Goal: Task Accomplishment & Management: Use online tool/utility

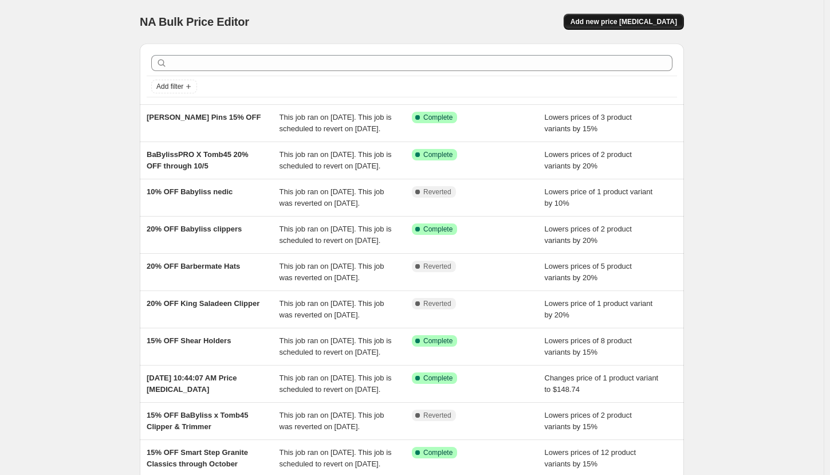
click at [613, 20] on span "Add new price [MEDICAL_DATA]" at bounding box center [623, 21] width 107 height 9
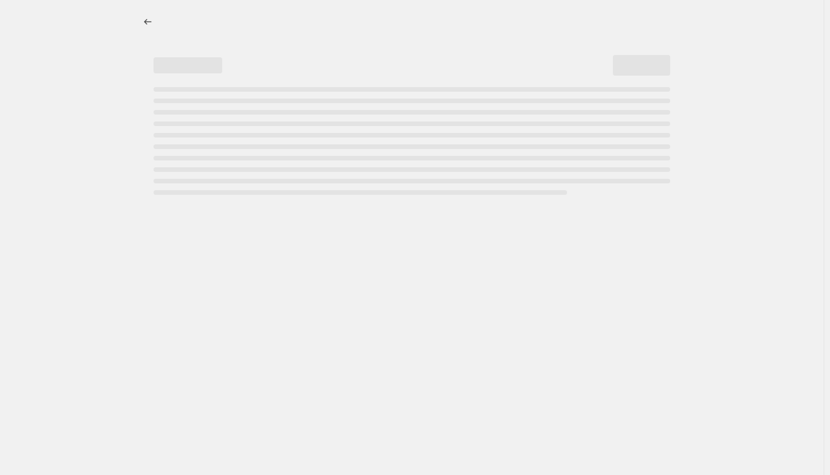
select select "percentage"
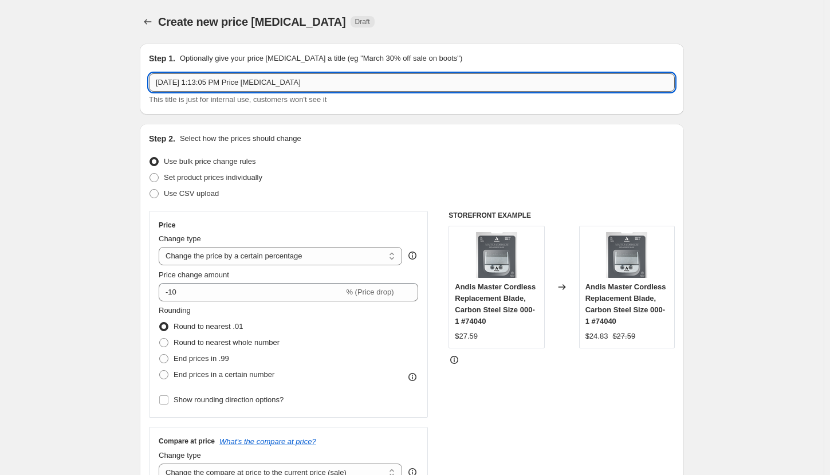
click at [428, 89] on input "[DATE] 1:13:05 PM Price [MEDICAL_DATA]" at bounding box center [412, 82] width 526 height 18
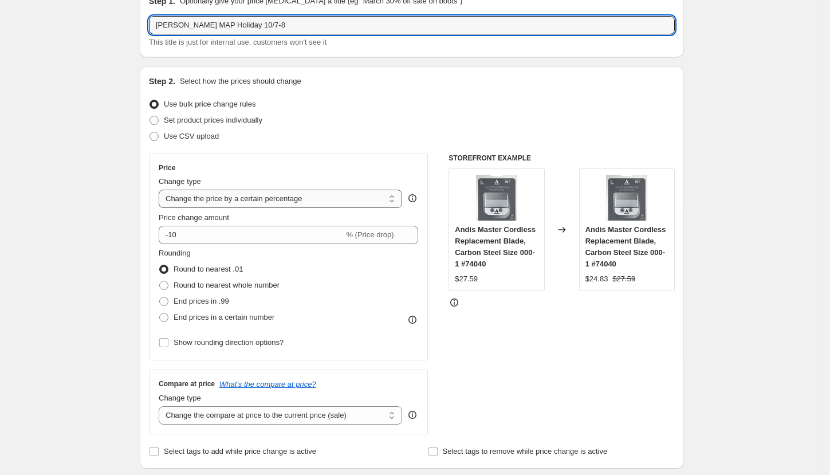
type input "[PERSON_NAME] MAP Holiday 10/7-8"
click at [260, 199] on select "Change the price to a certain amount Change the price by a certain amount Chang…" at bounding box center [280, 199] width 243 height 18
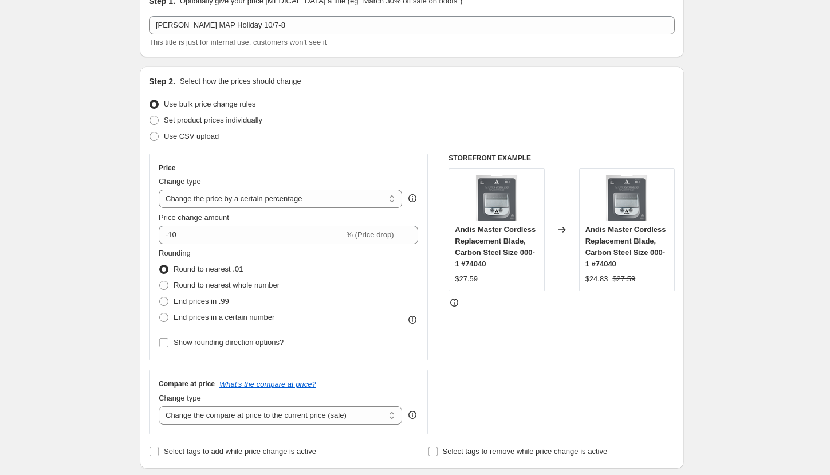
select select "to"
click at [161, 190] on select "Change the price to a certain amount Change the price by a certain amount Chang…" at bounding box center [280, 199] width 243 height 18
type input "80.00"
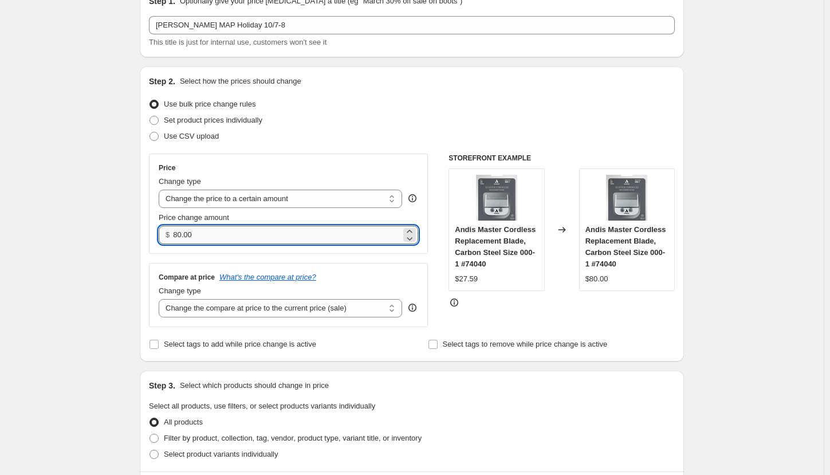
click at [237, 239] on input "80.00" at bounding box center [286, 235] width 227 height 18
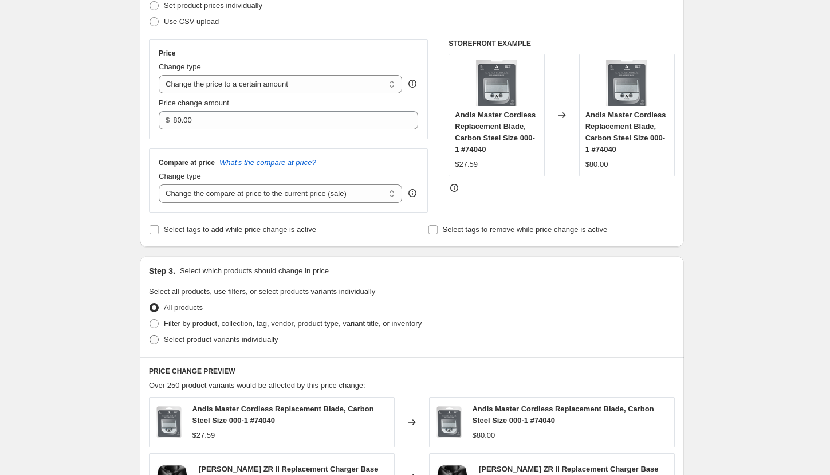
click at [204, 337] on span "Select product variants individually" at bounding box center [221, 339] width 114 height 9
click at [150, 336] on input "Select product variants individually" at bounding box center [149, 335] width 1 height 1
radio input "true"
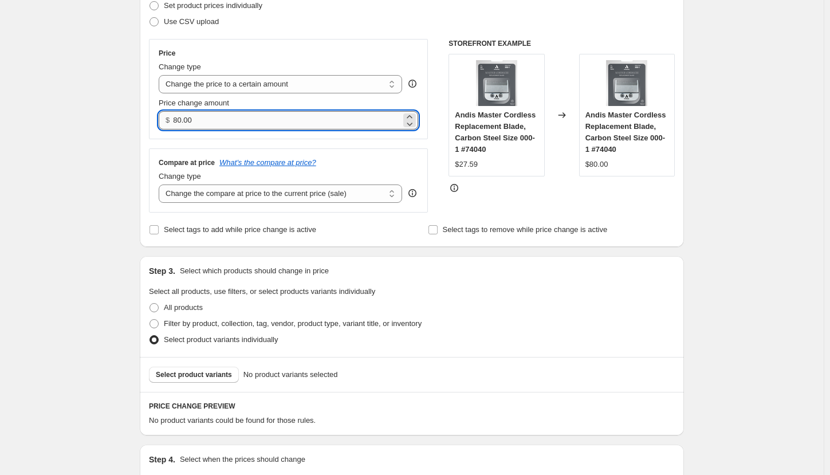
click at [219, 121] on input "80.00" at bounding box center [286, 120] width 227 height 18
type input "80.02"
click at [373, 88] on select "Change the price to a certain amount Change the price by a certain amount Chang…" at bounding box center [280, 84] width 243 height 18
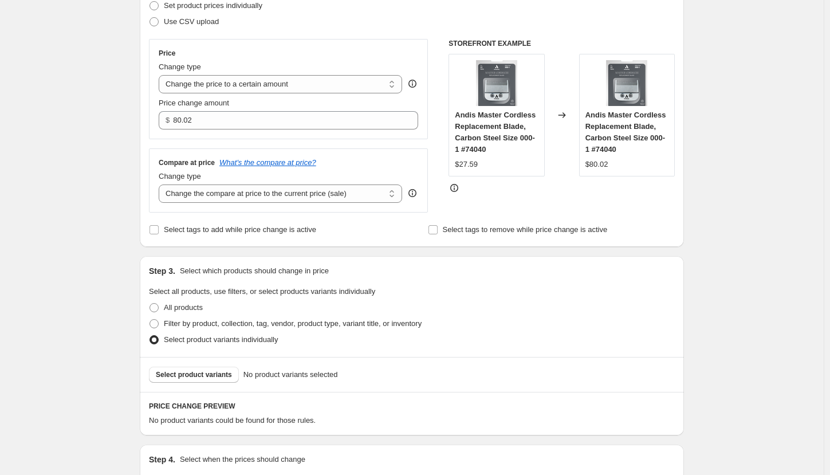
select select "by"
click at [161, 75] on select "Change the price to a certain amount Change the price by a certain amount Chang…" at bounding box center [280, 84] width 243 height 18
type input "-10.00"
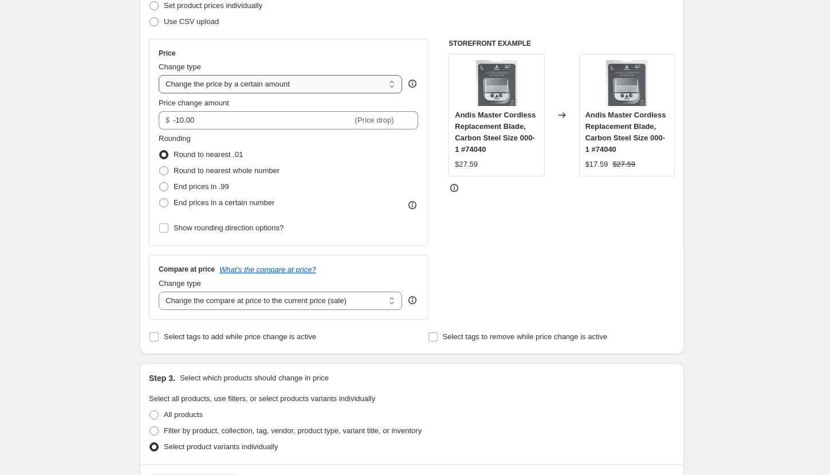
click at [386, 84] on select "Change the price to a certain amount Change the price by a certain amount Chang…" at bounding box center [280, 84] width 243 height 18
select select "to"
click at [161, 75] on select "Change the price to a certain amount Change the price by a certain amount Chang…" at bounding box center [280, 84] width 243 height 18
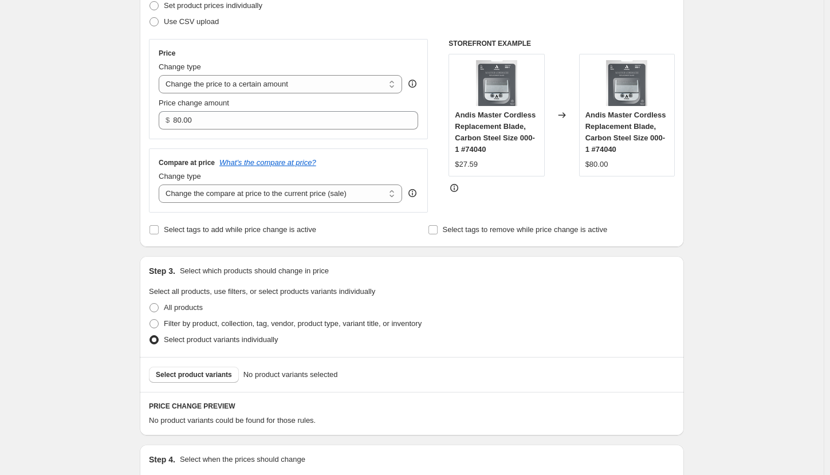
scroll to position [229, 0]
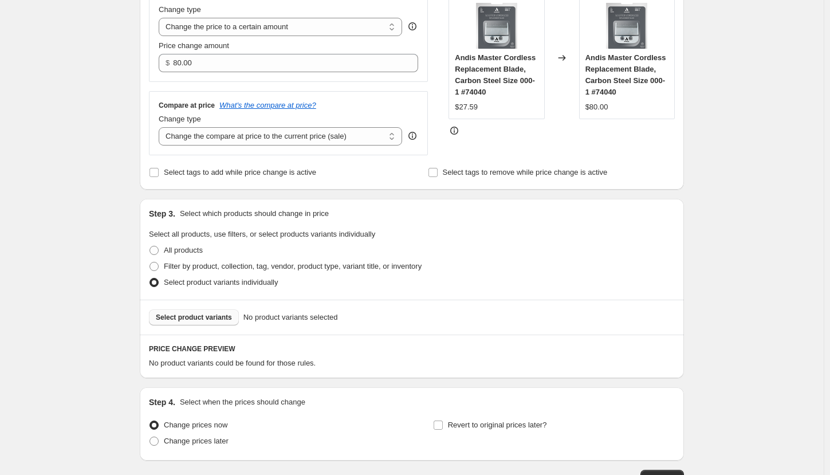
click at [188, 314] on span "Select product variants" at bounding box center [194, 317] width 76 height 9
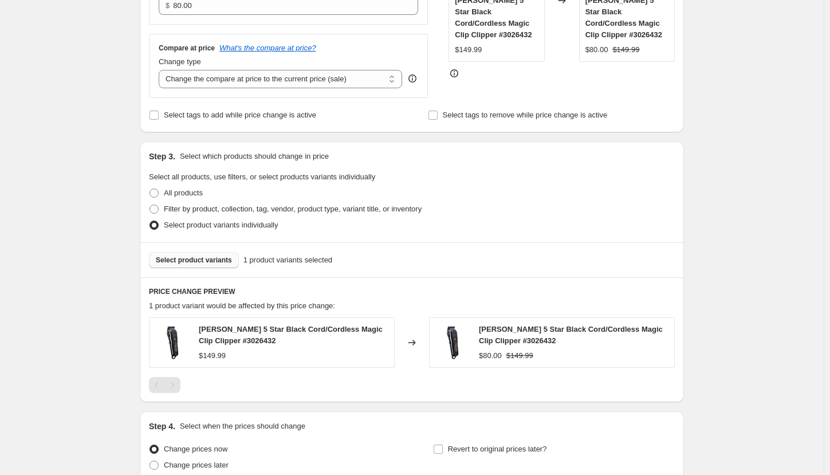
scroll to position [344, 0]
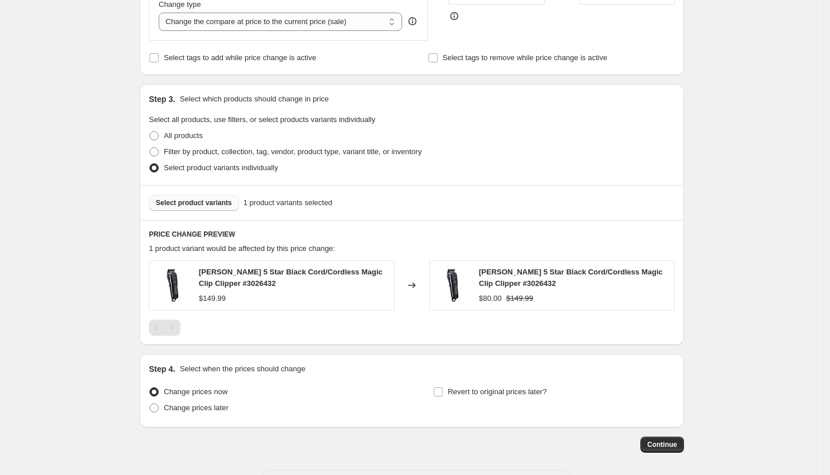
click at [499, 301] on div "$80.00" at bounding box center [490, 298] width 23 height 11
click at [510, 299] on strike "$149.99" at bounding box center [519, 298] width 27 height 11
click at [527, 299] on strike "$149.99" at bounding box center [519, 298] width 27 height 11
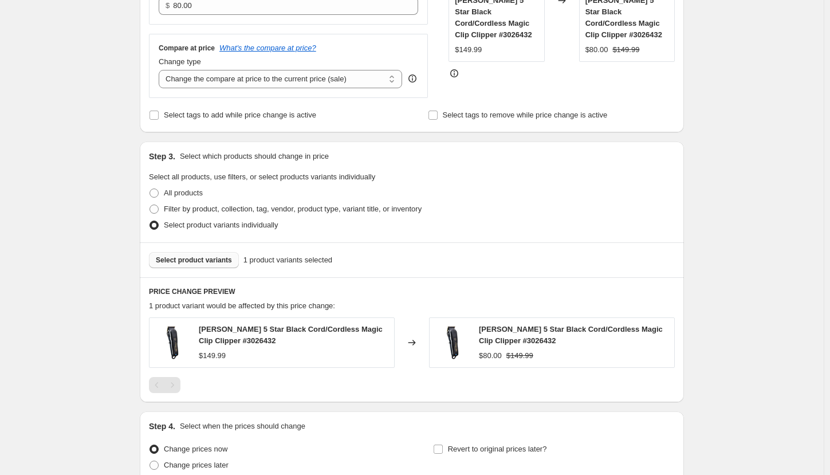
scroll to position [172, 0]
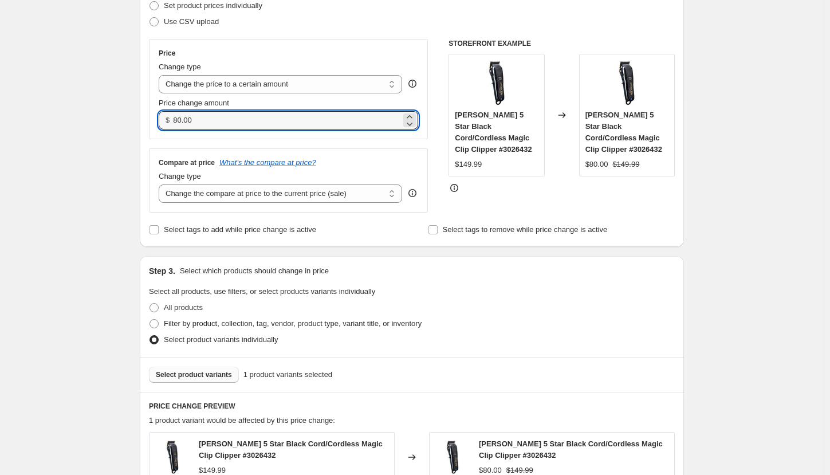
drag, startPoint x: 256, startPoint y: 117, endPoint x: 128, endPoint y: 105, distance: 128.3
click at [128, 105] on div "Create new price [MEDICAL_DATA]. This page is ready Create new price [MEDICAL_D…" at bounding box center [411, 261] width 823 height 866
type input "131.99"
click at [128, 105] on div "Create new price [MEDICAL_DATA]. This page is ready Create new price [MEDICAL_D…" at bounding box center [411, 261] width 823 height 866
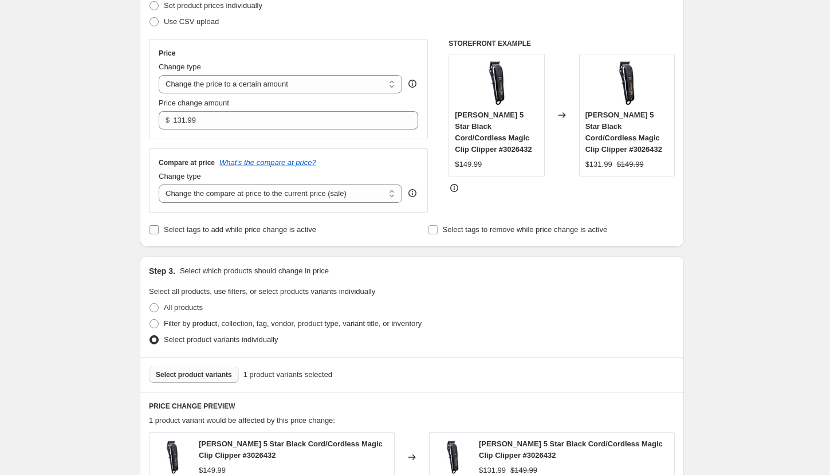
scroll to position [57, 0]
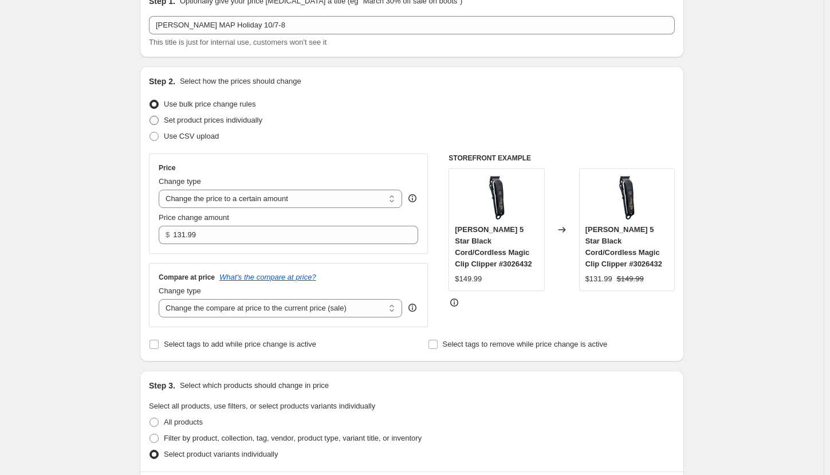
click at [249, 117] on span "Set product prices individually" at bounding box center [213, 120] width 98 height 9
click at [150, 116] on input "Set product prices individually" at bounding box center [149, 116] width 1 height 1
radio input "true"
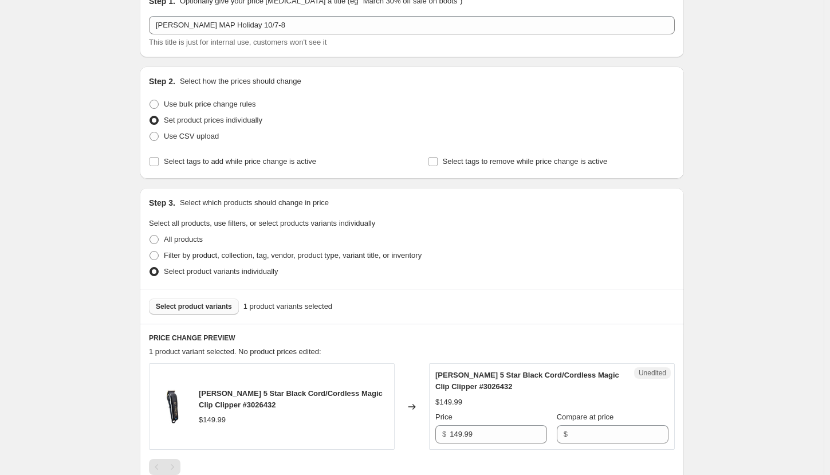
scroll to position [172, 0]
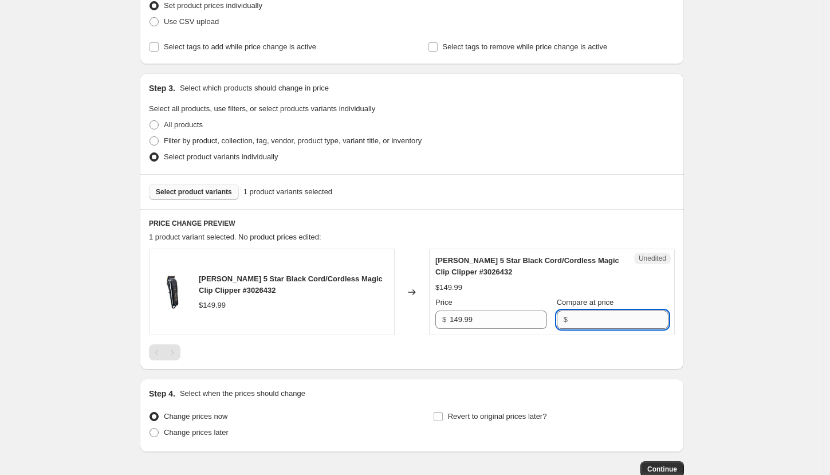
click at [588, 316] on input "Compare at price" at bounding box center [619, 319] width 97 height 18
type input "149.99"
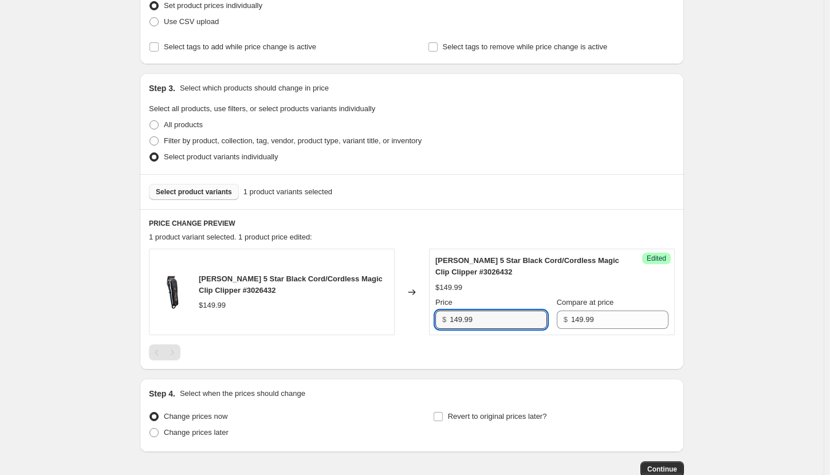
drag, startPoint x: 506, startPoint y: 322, endPoint x: 450, endPoint y: 328, distance: 55.8
click at [450, 328] on div "$ 149.99" at bounding box center [491, 319] width 112 height 18
type input "131.99"
click at [216, 189] on span "Select product variants" at bounding box center [194, 191] width 76 height 9
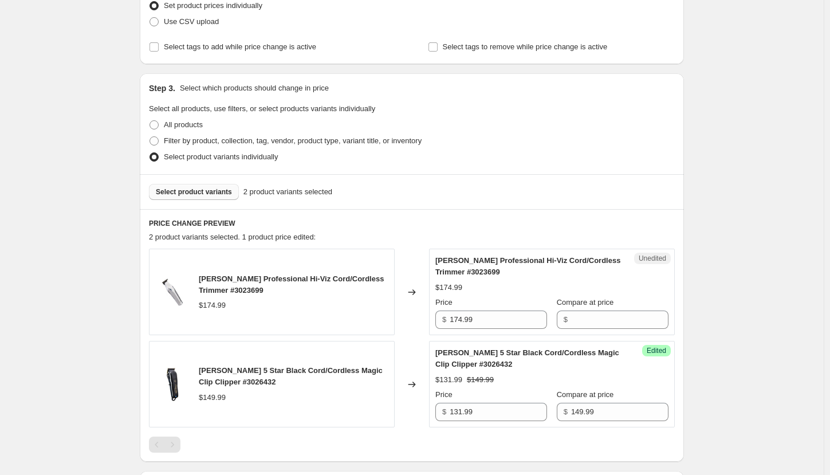
scroll to position [286, 0]
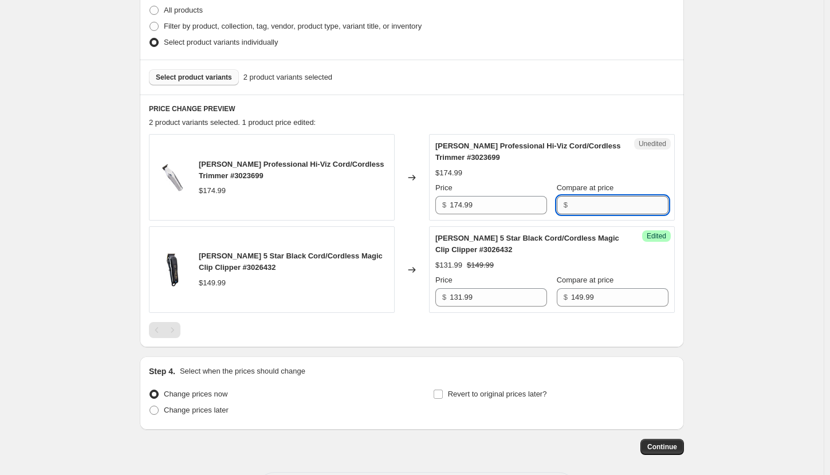
click at [594, 210] on input "Compare at price" at bounding box center [619, 205] width 97 height 18
type input "174.99"
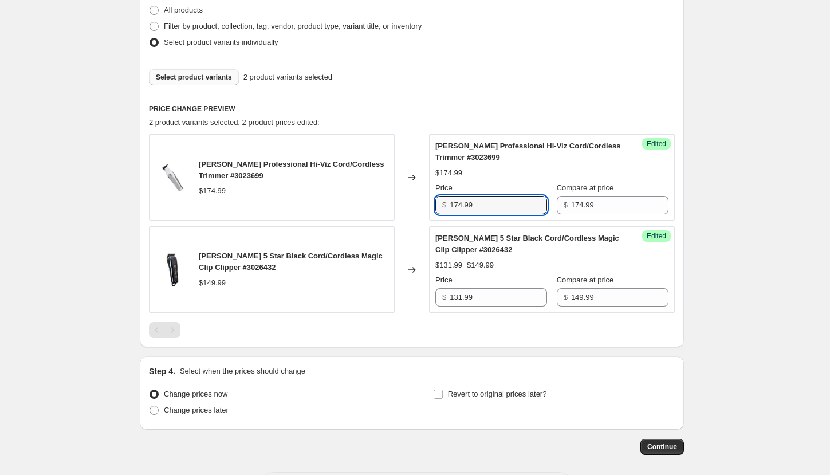
drag, startPoint x: 502, startPoint y: 202, endPoint x: 432, endPoint y: 200, distance: 70.4
click at [432, 200] on div "Success Edited [PERSON_NAME] Professional Hi-Viz Cord/Cordless Trimmer #3023699…" at bounding box center [552, 177] width 246 height 86
type input "147.99"
click at [212, 78] on span "Select product variants" at bounding box center [194, 77] width 76 height 9
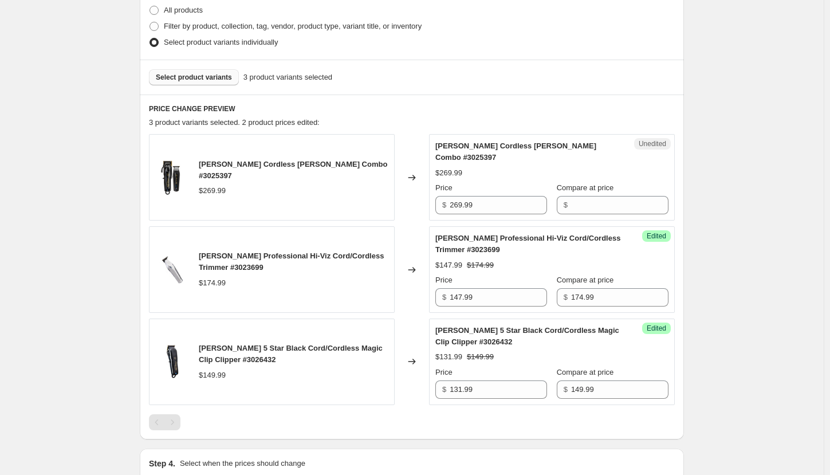
scroll to position [401, 0]
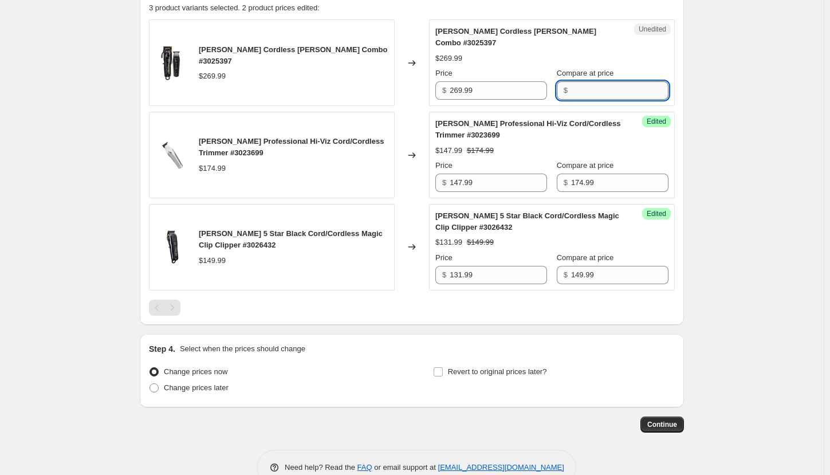
click at [581, 81] on input "Compare at price" at bounding box center [619, 90] width 97 height 18
type input "269.99"
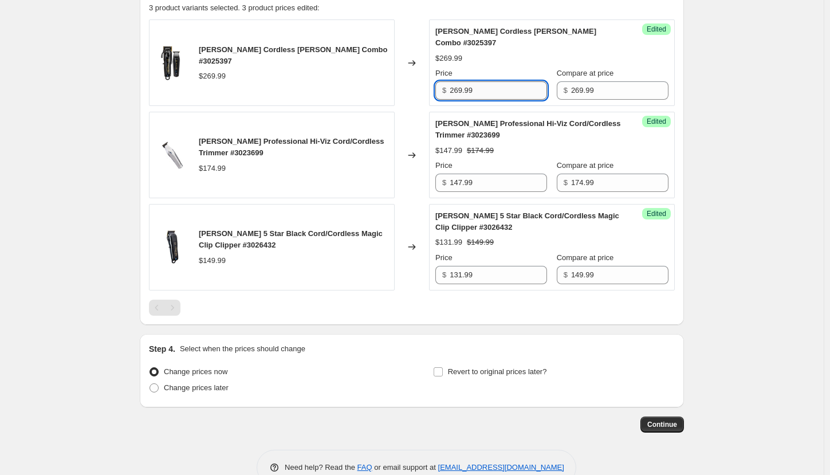
click at [479, 81] on input "269.99" at bounding box center [498, 90] width 97 height 18
click at [464, 81] on input "269.99" at bounding box center [498, 90] width 97 height 18
type input "231.99"
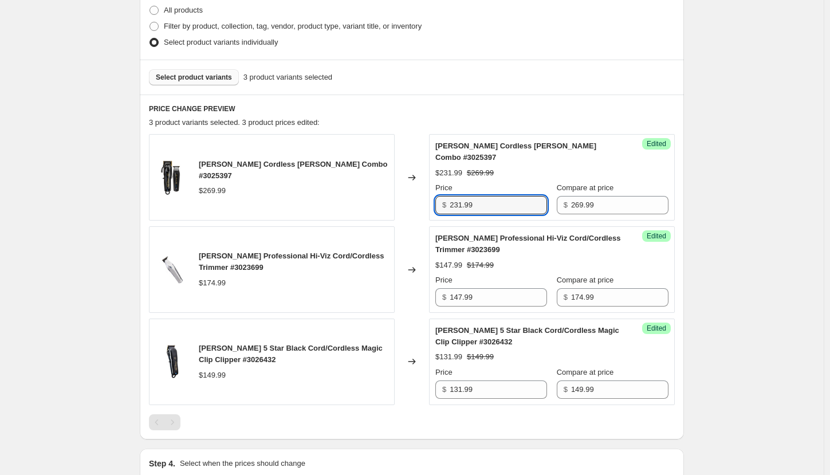
click at [196, 76] on span "Select product variants" at bounding box center [194, 77] width 76 height 9
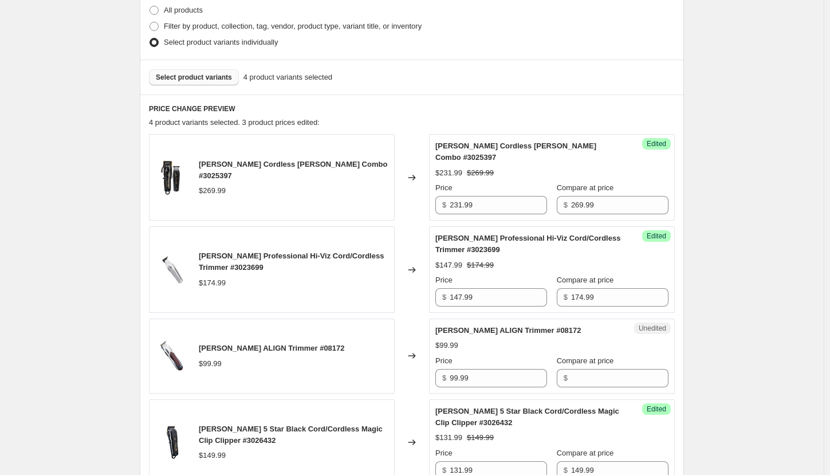
scroll to position [458, 0]
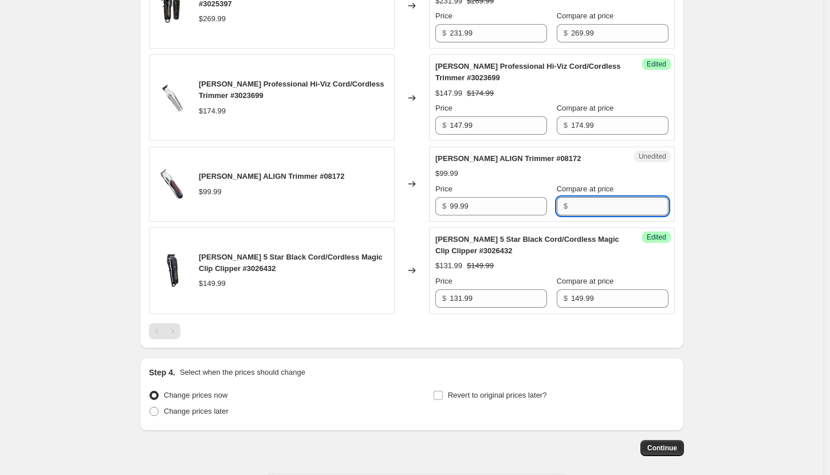
click at [588, 197] on input "Compare at price" at bounding box center [619, 206] width 97 height 18
type input "99.99"
click at [461, 197] on input "99.99" at bounding box center [498, 206] width 97 height 18
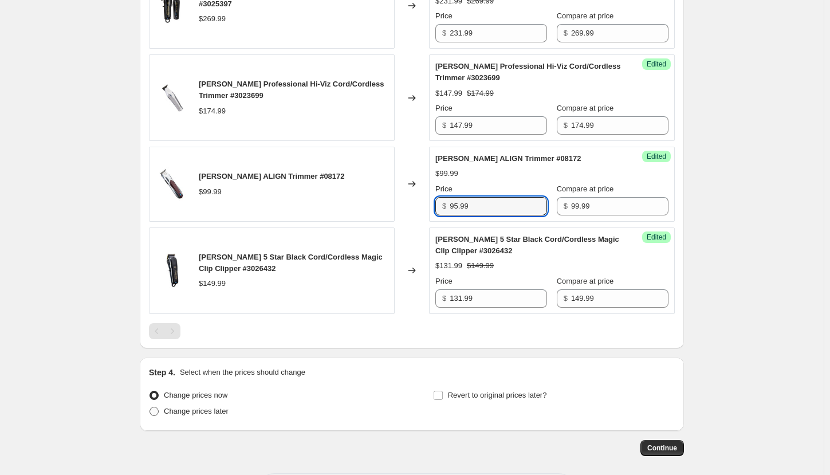
type input "95.99"
click at [205, 407] on span "Change prices later" at bounding box center [196, 411] width 65 height 9
click at [150, 407] on input "Change prices later" at bounding box center [149, 407] width 1 height 1
radio input "true"
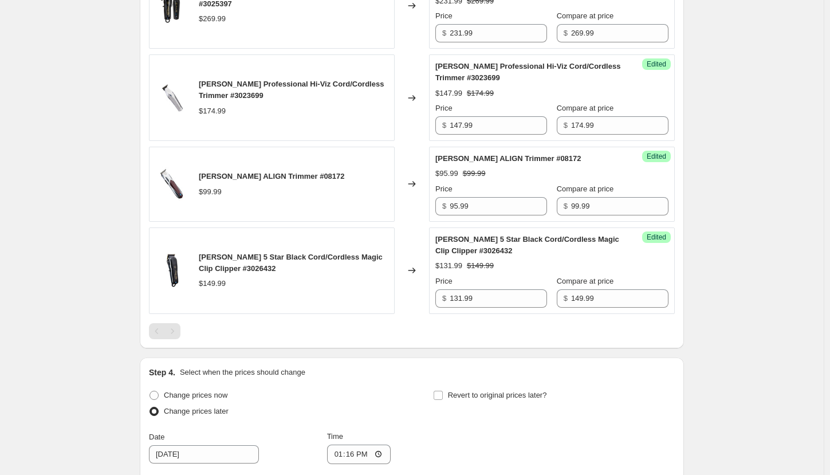
scroll to position [515, 0]
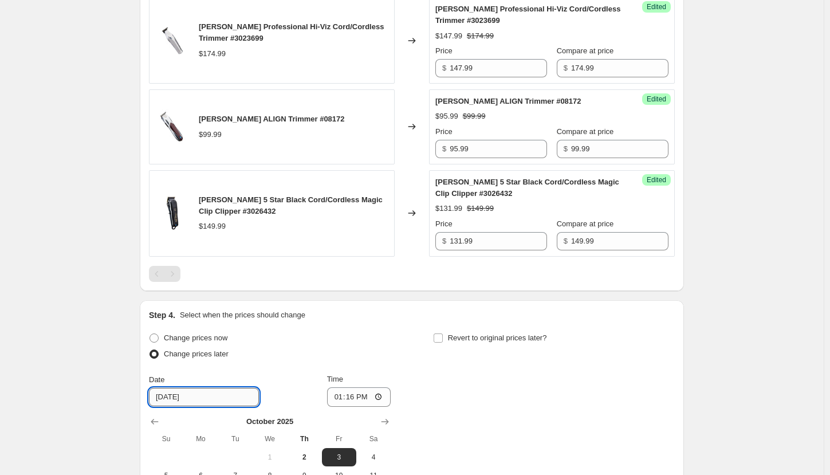
click at [199, 388] on input "[DATE]" at bounding box center [204, 397] width 110 height 18
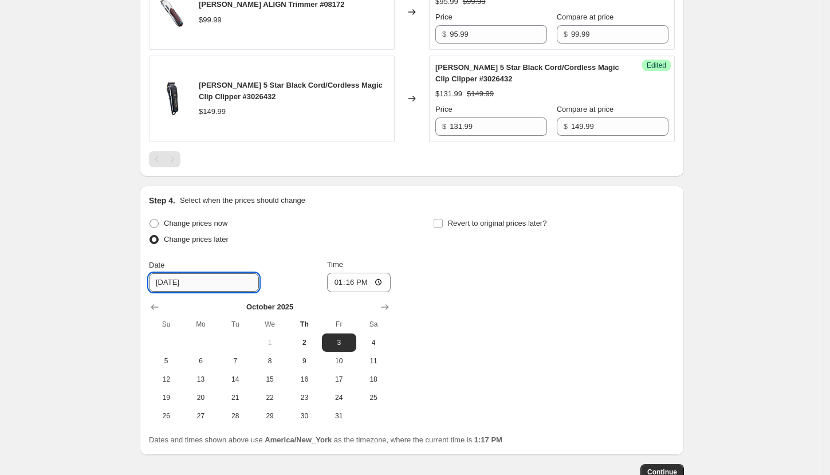
scroll to position [687, 0]
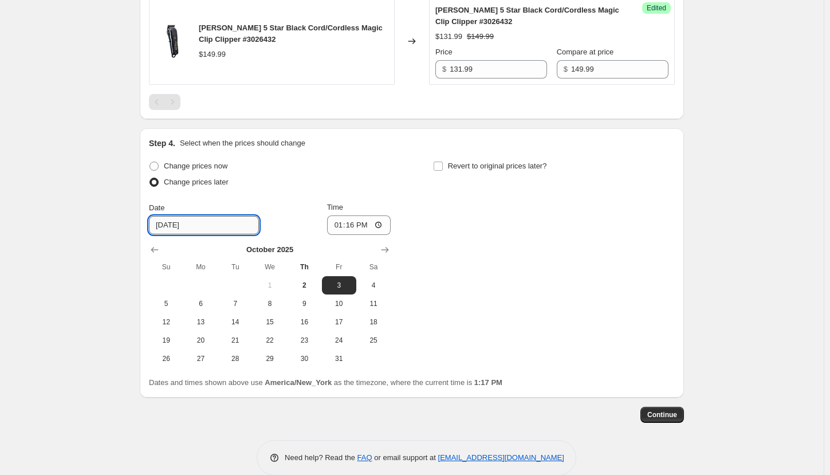
click at [174, 216] on input "[DATE]" at bounding box center [204, 225] width 110 height 18
type input "[DATE]"
click at [383, 215] on input "13:16" at bounding box center [359, 224] width 64 height 19
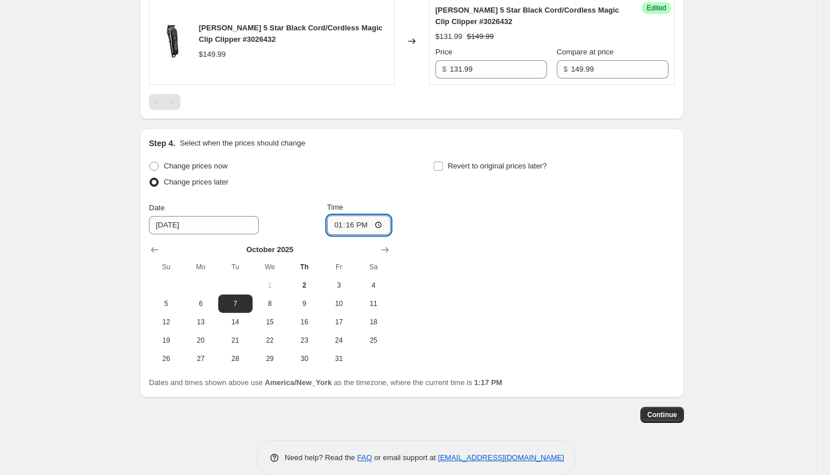
click at [342, 215] on input "13:16" at bounding box center [359, 224] width 64 height 19
type input "00:00"
click at [479, 231] on div "Change prices now Change prices later Date [DATE] Time 00:00 [DATE] Su Mo Tu We…" at bounding box center [412, 263] width 526 height 210
click at [442, 161] on input "Revert to original prices later?" at bounding box center [438, 165] width 9 height 9
checkbox input "true"
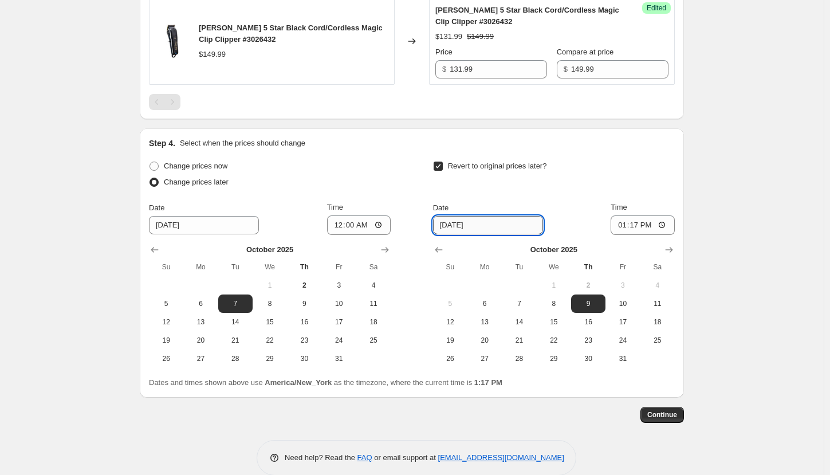
click at [484, 216] on input "[DATE]" at bounding box center [488, 225] width 110 height 18
click at [457, 216] on input "[DATE]" at bounding box center [488, 225] width 110 height 18
type input "[DATE]"
click at [624, 215] on input "13:17" at bounding box center [642, 224] width 64 height 19
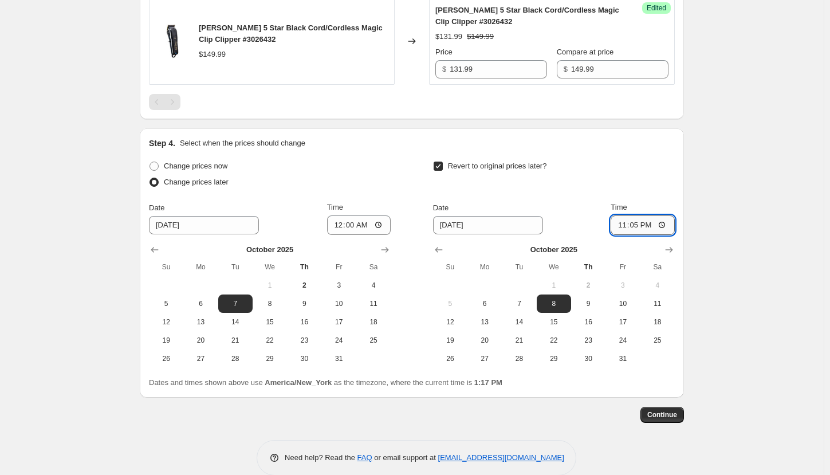
type input "23:59"
click at [663, 410] on span "Continue" at bounding box center [662, 414] width 30 height 9
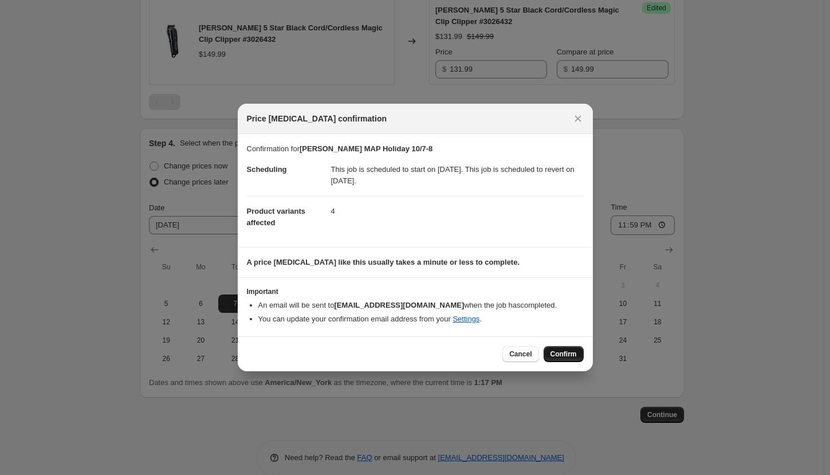
click at [566, 356] on span "Confirm" at bounding box center [563, 353] width 26 height 9
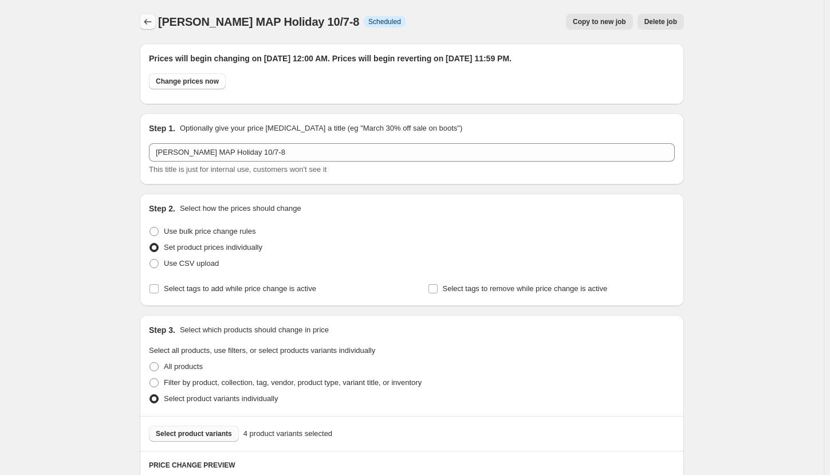
click at [149, 21] on icon "Price change jobs" at bounding box center [147, 22] width 7 height 6
